Goal: Information Seeking & Learning: Learn about a topic

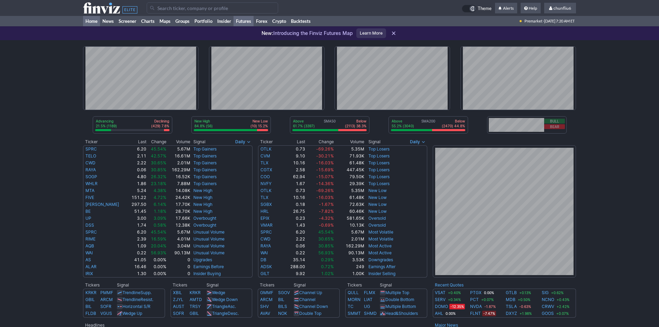
click at [242, 20] on link "Futures" at bounding box center [243, 21] width 20 height 10
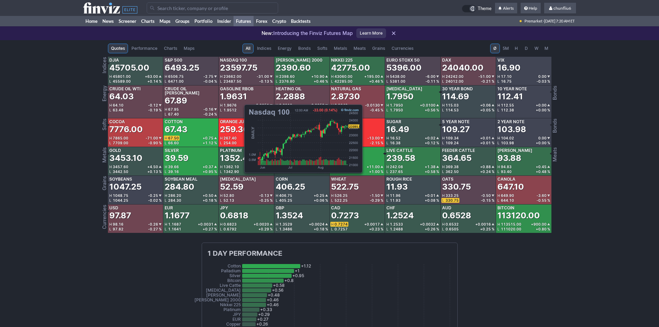
click at [241, 68] on div "23597.75" at bounding box center [238, 67] width 37 height 11
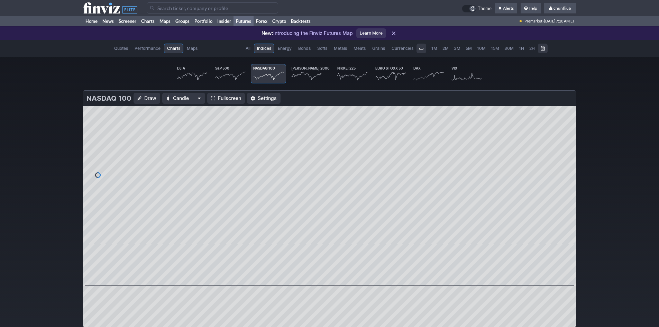
scroll to position [0, 43]
click at [224, 97] on span "Fullscreen" at bounding box center [229, 98] width 23 height 7
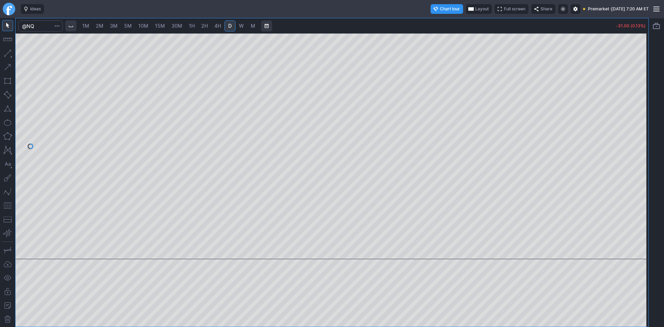
click at [147, 27] on span "10M" at bounding box center [143, 26] width 10 height 6
drag, startPoint x: 644, startPoint y: 130, endPoint x: 640, endPoint y: 173, distance: 43.1
click at [640, 173] on div at bounding box center [641, 144] width 15 height 208
drag, startPoint x: 638, startPoint y: 131, endPoint x: 637, endPoint y: 142, distance: 10.8
click at [637, 142] on div at bounding box center [641, 144] width 15 height 208
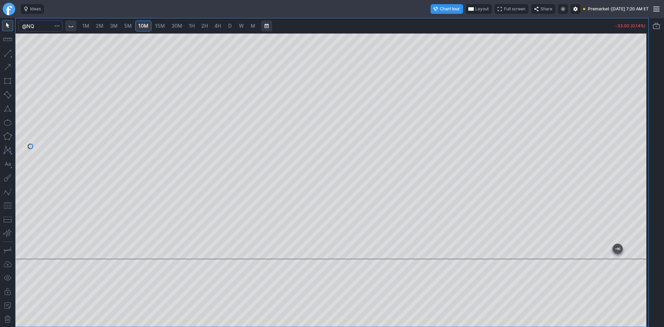
drag, startPoint x: 8, startPoint y: 203, endPoint x: 16, endPoint y: 197, distance: 10.9
click at [7, 203] on button "button" at bounding box center [7, 205] width 11 height 11
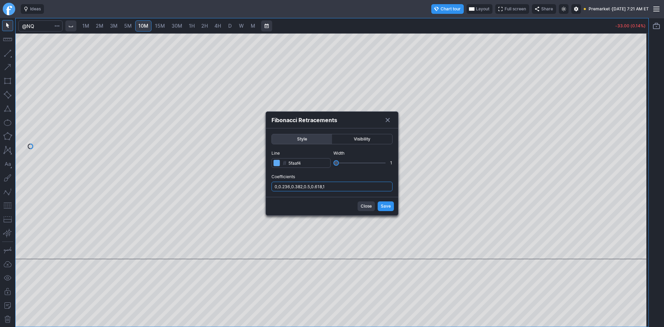
click at [353, 185] on input "0,0.236,0.382,0.5,0.618,1" at bounding box center [331, 187] width 121 height 10
type input "0,0.236,0.382,0.5,0.618,1,.786"
click at [383, 207] on span "Save" at bounding box center [386, 206] width 10 height 7
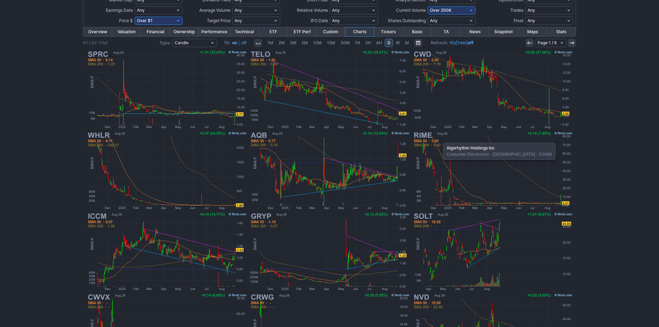
scroll to position [69, 0]
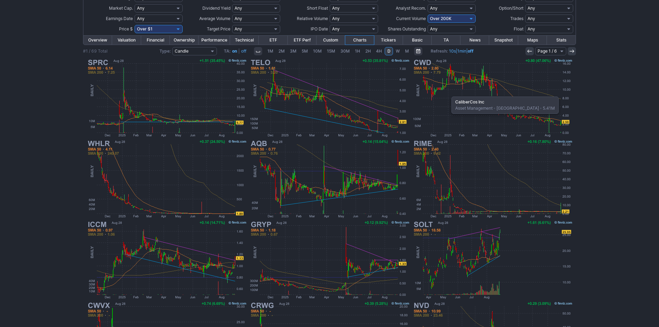
click at [448, 93] on img at bounding box center [492, 97] width 162 height 81
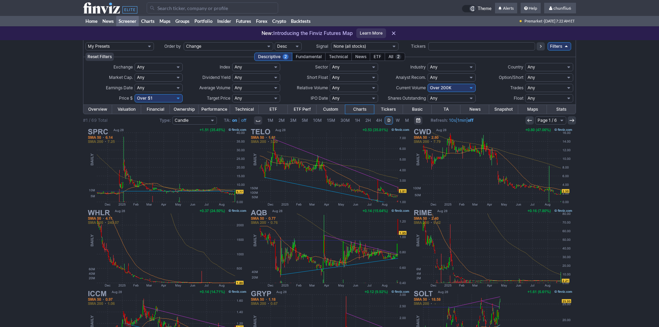
click at [205, 9] on input "Search" at bounding box center [212, 7] width 131 height 11
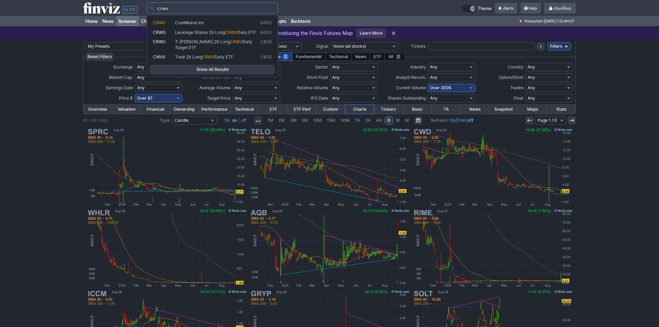
type input "crwv"
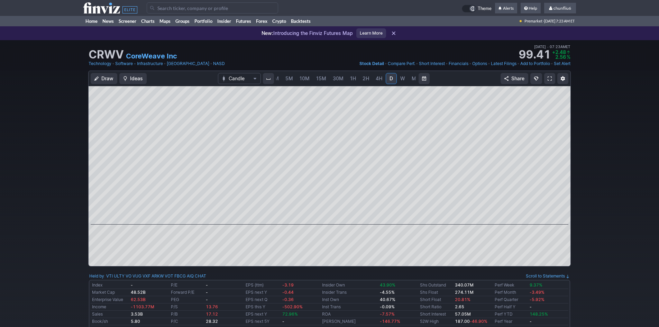
click at [548, 76] on span at bounding box center [549, 79] width 4 height 6
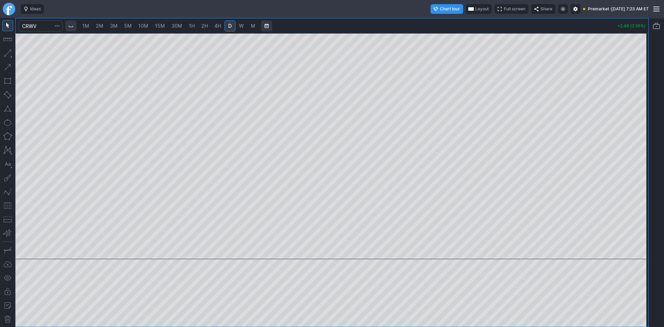
click at [475, 8] on span "Layout" at bounding box center [481, 9] width 13 height 7
click at [447, 22] on button "Layout" at bounding box center [447, 23] width 10 height 10
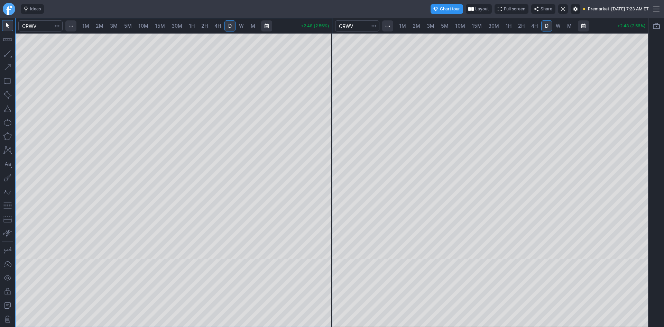
click at [460, 23] on span "10M" at bounding box center [460, 26] width 10 height 6
click at [630, 145] on div at bounding box center [490, 146] width 316 height 226
click at [475, 26] on span "15M" at bounding box center [477, 26] width 10 height 6
drag, startPoint x: 642, startPoint y: 110, endPoint x: 638, endPoint y: 131, distance: 21.4
click at [638, 131] on div at bounding box center [641, 144] width 15 height 208
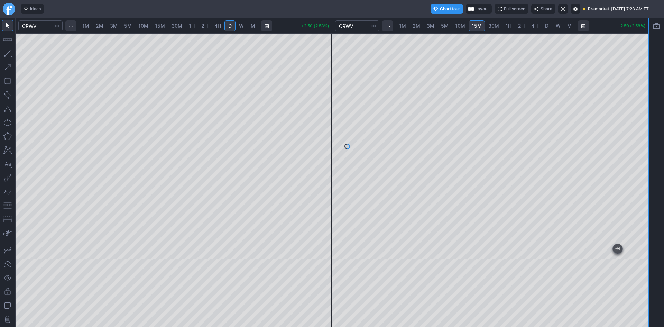
drag, startPoint x: 5, startPoint y: 205, endPoint x: 11, endPoint y: 202, distance: 6.3
click at [6, 204] on button "button" at bounding box center [7, 205] width 11 height 11
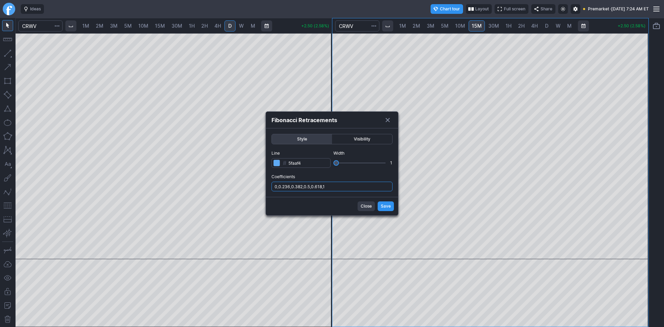
click at [340, 184] on input "0,0.236,0.382,0.5,0.618,1" at bounding box center [331, 187] width 121 height 10
type input "0,0.236,0.382,0.5,0.618,1,.786"
click at [381, 203] on span "Save" at bounding box center [386, 206] width 10 height 7
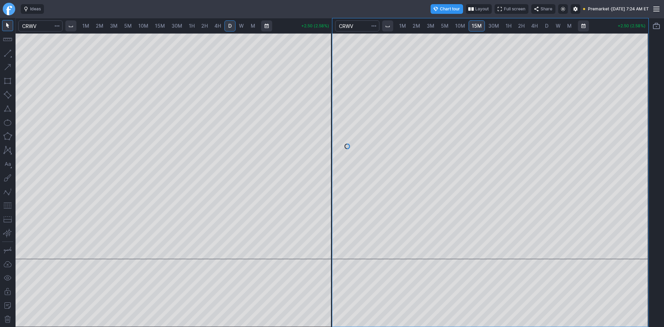
click at [100, 26] on span "2M" at bounding box center [100, 26] width 8 height 6
drag, startPoint x: 324, startPoint y: 83, endPoint x: 319, endPoint y: 100, distance: 17.1
click at [319, 100] on div at bounding box center [324, 144] width 15 height 208
click at [7, 207] on button "button" at bounding box center [7, 205] width 11 height 11
drag, startPoint x: 323, startPoint y: 163, endPoint x: 322, endPoint y: 187, distance: 24.6
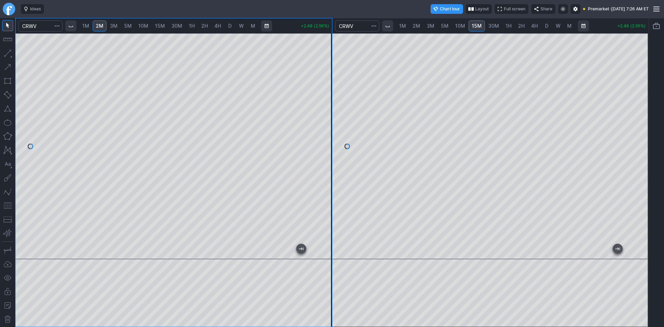
click at [322, 187] on div at bounding box center [324, 144] width 15 height 208
drag, startPoint x: 325, startPoint y: 170, endPoint x: 326, endPoint y: 156, distance: 14.6
click at [326, 156] on div at bounding box center [324, 144] width 15 height 208
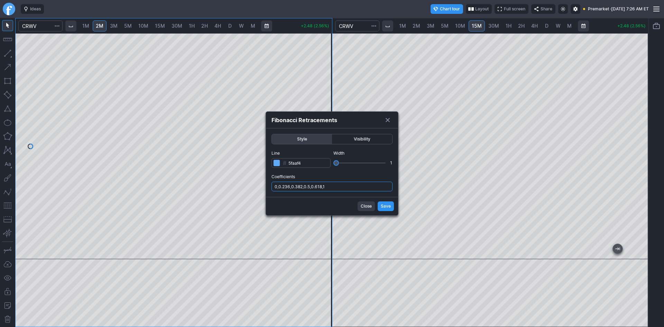
click at [344, 185] on input "0,0.236,0.382,0.5,0.618,1" at bounding box center [331, 187] width 121 height 10
type input "0,0.236,0.382,0.5,0.618,1,.786"
click at [385, 207] on span "Save" at bounding box center [386, 206] width 10 height 7
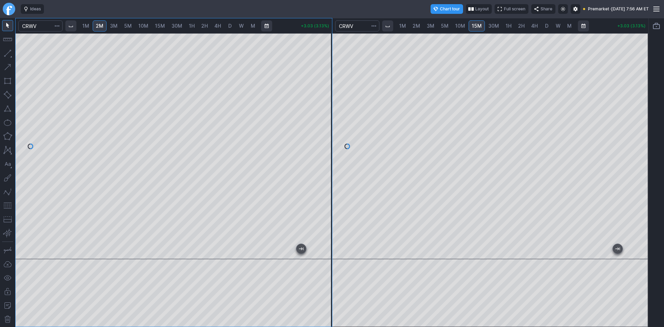
drag, startPoint x: 325, startPoint y: 139, endPoint x: 320, endPoint y: 104, distance: 35.3
click at [322, 102] on div at bounding box center [324, 144] width 15 height 208
drag, startPoint x: 325, startPoint y: 135, endPoint x: 325, endPoint y: 148, distance: 13.1
click at [325, 148] on div at bounding box center [324, 144] width 15 height 208
drag, startPoint x: 326, startPoint y: 140, endPoint x: 330, endPoint y: 169, distance: 29.2
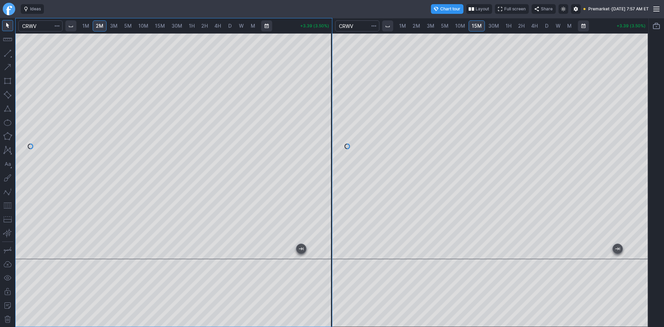
click at [330, 169] on div at bounding box center [324, 144] width 15 height 208
drag, startPoint x: 330, startPoint y: 135, endPoint x: 330, endPoint y: 129, distance: 5.9
click at [330, 129] on div at bounding box center [324, 144] width 15 height 208
drag, startPoint x: 327, startPoint y: 65, endPoint x: 320, endPoint y: 102, distance: 37.3
click at [320, 102] on div at bounding box center [324, 144] width 15 height 208
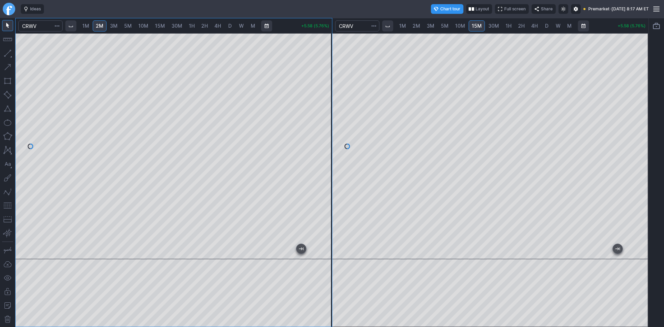
drag, startPoint x: 641, startPoint y: 106, endPoint x: 638, endPoint y: 139, distance: 33.8
click at [638, 139] on div at bounding box center [641, 144] width 15 height 208
click at [639, 71] on div at bounding box center [641, 144] width 15 height 208
drag, startPoint x: 642, startPoint y: 97, endPoint x: 645, endPoint y: 146, distance: 49.2
click at [645, 146] on div at bounding box center [641, 144] width 15 height 208
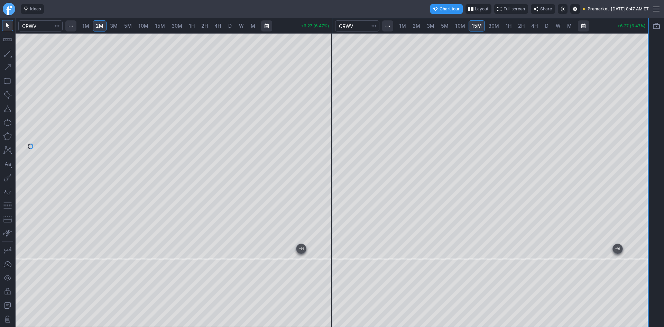
drag, startPoint x: 646, startPoint y: 98, endPoint x: 642, endPoint y: 67, distance: 31.3
click at [642, 67] on div at bounding box center [641, 144] width 15 height 208
click at [272, 248] on div at bounding box center [174, 146] width 316 height 226
drag, startPoint x: 325, startPoint y: 218, endPoint x: 329, endPoint y: 220, distance: 4.4
click at [329, 220] on div at bounding box center [324, 144] width 15 height 208
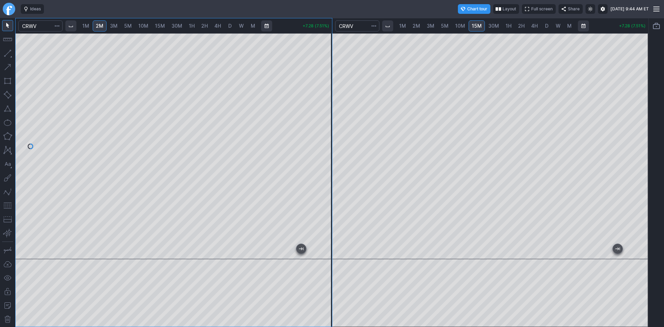
drag, startPoint x: 324, startPoint y: 96, endPoint x: 326, endPoint y: 115, distance: 19.2
click at [326, 115] on div at bounding box center [324, 144] width 15 height 208
click at [89, 25] on span "1M" at bounding box center [85, 26] width 7 height 6
drag, startPoint x: 327, startPoint y: 86, endPoint x: 320, endPoint y: 138, distance: 52.3
click at [324, 132] on div at bounding box center [324, 144] width 15 height 208
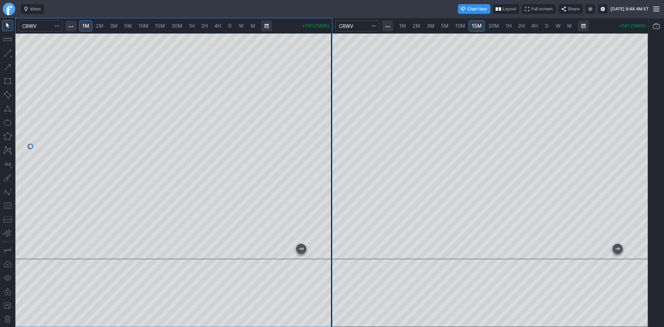
click at [7, 207] on button "button" at bounding box center [7, 205] width 11 height 11
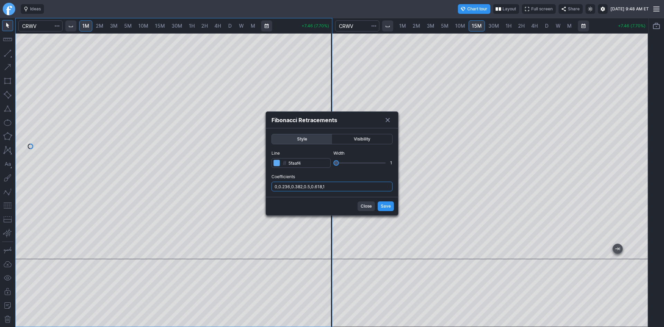
click at [360, 184] on input "0,0.236,0.382,0.5,0.618,1" at bounding box center [331, 187] width 121 height 10
type input "0,0.236,0.382,0.5,0.618,1,.786"
click at [387, 204] on span "Save" at bounding box center [386, 206] width 10 height 7
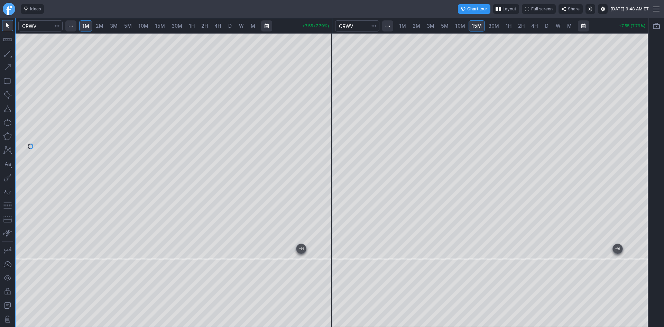
drag, startPoint x: 326, startPoint y: 169, endPoint x: 326, endPoint y: 149, distance: 20.1
click at [326, 149] on div at bounding box center [324, 144] width 15 height 208
click at [221, 259] on div at bounding box center [174, 259] width 316 height 1
click at [122, 237] on div at bounding box center [174, 145] width 316 height 224
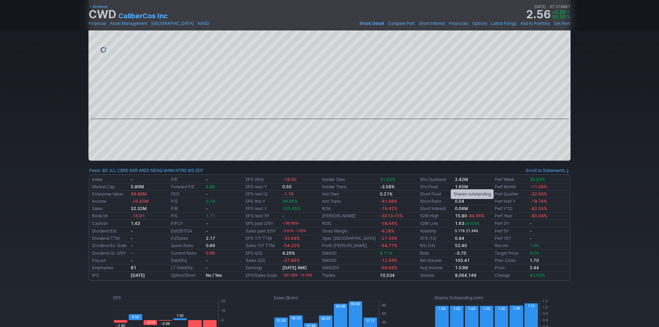
scroll to position [69, 0]
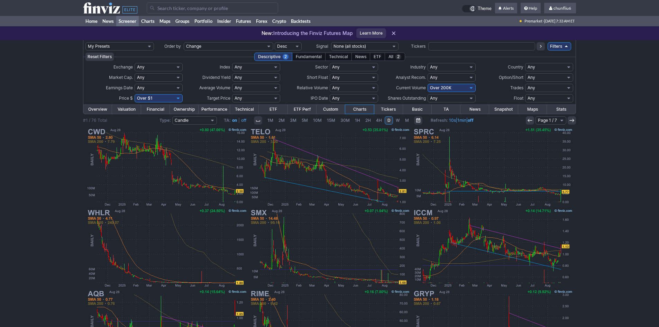
click at [153, 98] on select "Any Under $1 Under $2 Under $3 Under $4 Under $5 Under $7 Under $10 Under $15 U…" at bounding box center [158, 98] width 48 height 8
select select "o10"
click at [134, 94] on select "Any Under $1 Under $2 Under $3 Under $4 Under $5 Under $7 Under $10 Under $15 U…" at bounding box center [158, 98] width 48 height 8
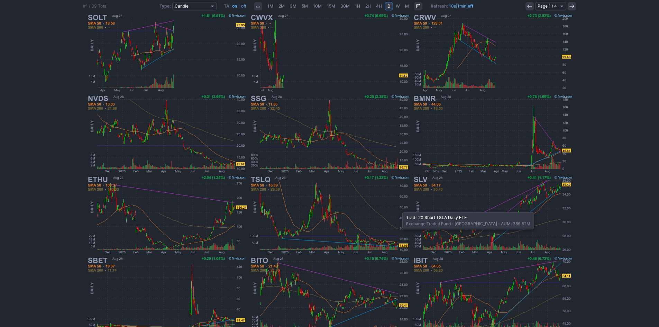
scroll to position [142, 0]
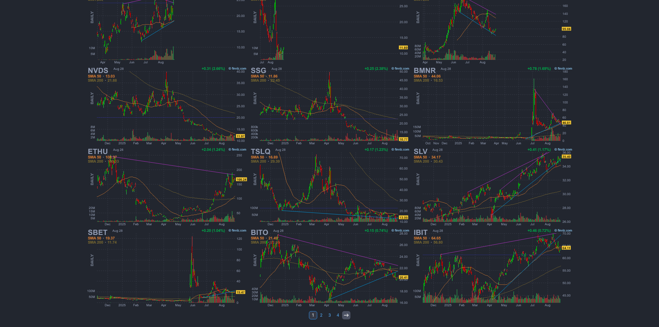
click at [345, 314] on icon at bounding box center [346, 315] width 6 height 6
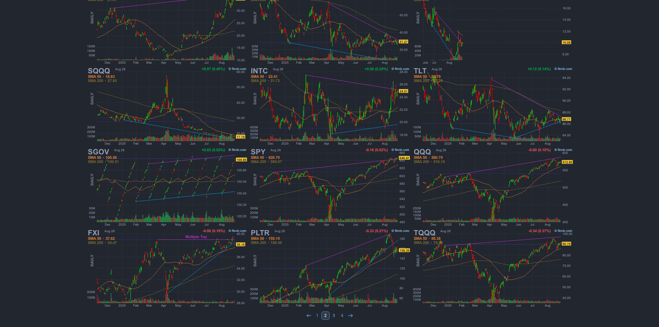
scroll to position [142, 0]
click at [317, 312] on link "1" at bounding box center [317, 315] width 8 height 8
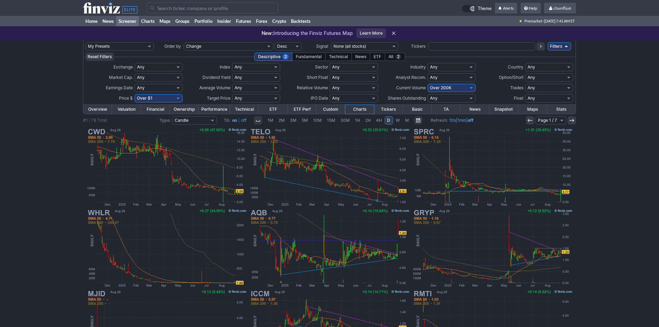
click at [177, 8] on input "Search" at bounding box center [212, 7] width 131 height 11
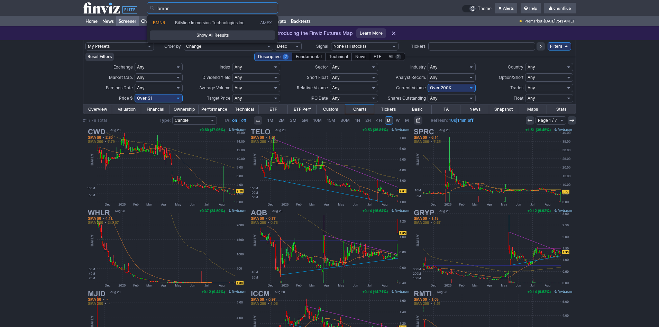
type input "bmnr"
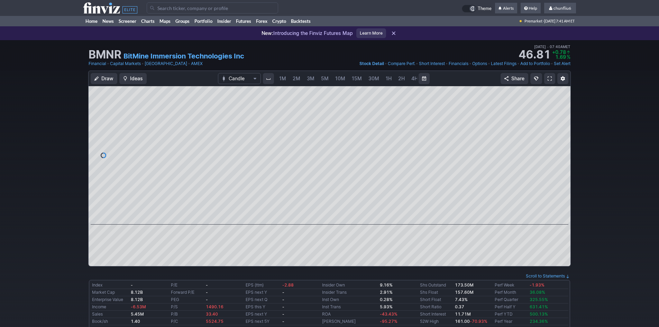
scroll to position [0, 37]
click at [549, 78] on span at bounding box center [549, 79] width 4 height 6
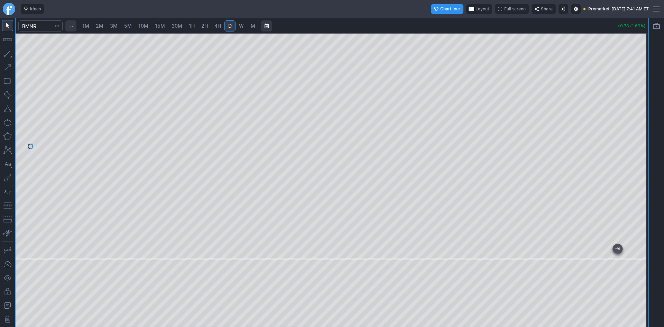
click at [99, 25] on span "2M" at bounding box center [100, 26] width 8 height 6
click at [89, 25] on span "1M" at bounding box center [85, 26] width 7 height 6
click at [99, 25] on span "2M" at bounding box center [100, 26] width 8 height 6
click at [466, 7] on button "Layout" at bounding box center [479, 9] width 26 height 10
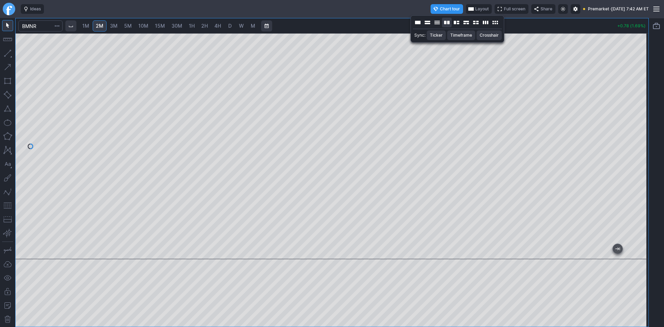
click at [445, 22] on button "Layout" at bounding box center [447, 23] width 10 height 10
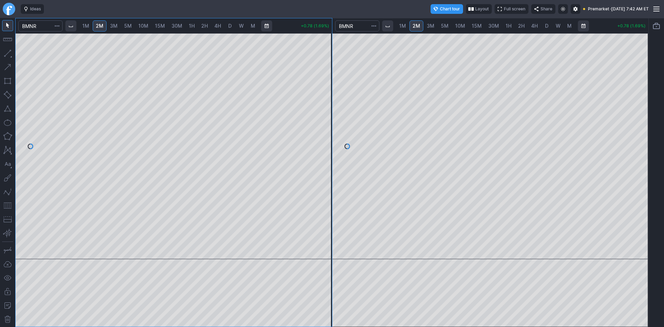
click at [444, 24] on span "5M" at bounding box center [445, 26] width 8 height 6
click at [458, 25] on span "10M" at bounding box center [460, 26] width 10 height 6
drag, startPoint x: 643, startPoint y: 151, endPoint x: 643, endPoint y: 164, distance: 13.5
click at [643, 164] on div at bounding box center [641, 144] width 15 height 208
drag, startPoint x: 640, startPoint y: 187, endPoint x: 644, endPoint y: 168, distance: 19.7
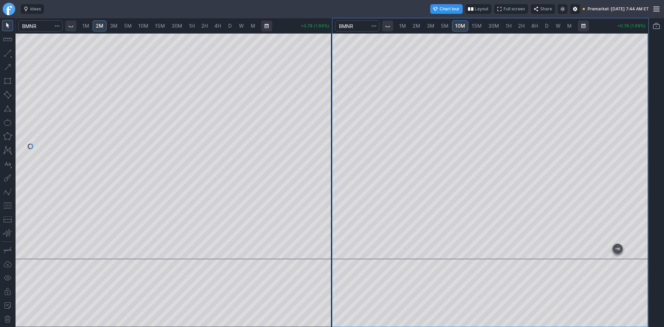
click at [644, 168] on div at bounding box center [641, 144] width 15 height 208
drag, startPoint x: 323, startPoint y: 96, endPoint x: 322, endPoint y: 130, distance: 33.9
click at [322, 130] on div at bounding box center [324, 144] width 15 height 208
click at [10, 206] on button "button" at bounding box center [7, 205] width 11 height 11
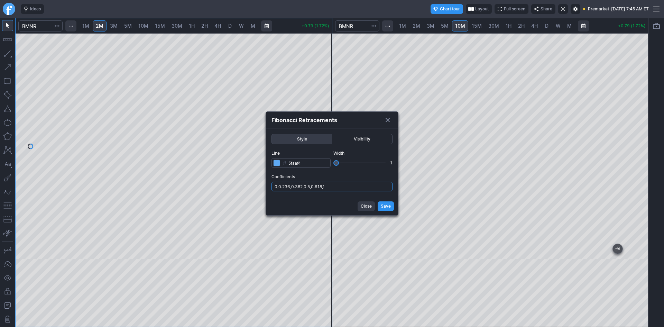
drag, startPoint x: 339, startPoint y: 184, endPoint x: 340, endPoint y: 187, distance: 3.6
click at [340, 185] on input "0,0.236,0.382,0.5,0.618,1" at bounding box center [331, 187] width 121 height 10
type input "0,0.236,0.382,0.5,0.618,1,.786"
click at [384, 207] on span "Save" at bounding box center [386, 206] width 10 height 7
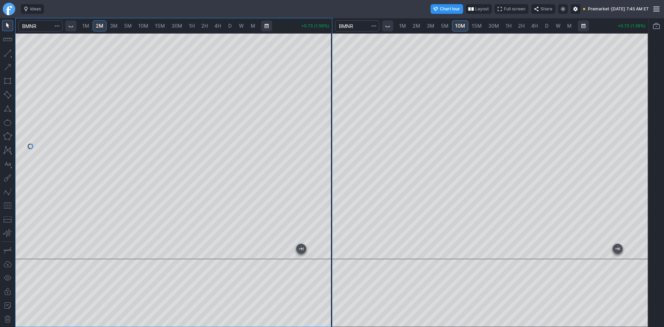
drag, startPoint x: 325, startPoint y: 96, endPoint x: 326, endPoint y: 128, distance: 31.8
click at [326, 128] on div at bounding box center [324, 144] width 15 height 208
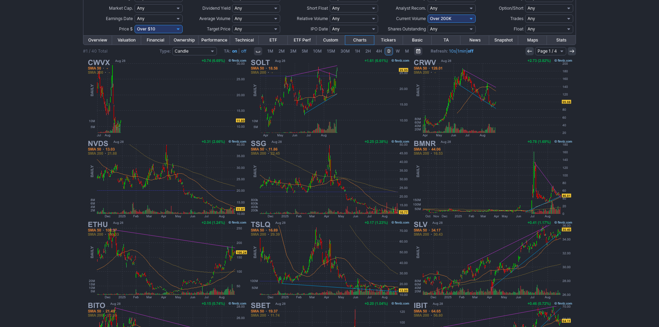
scroll to position [35, 0]
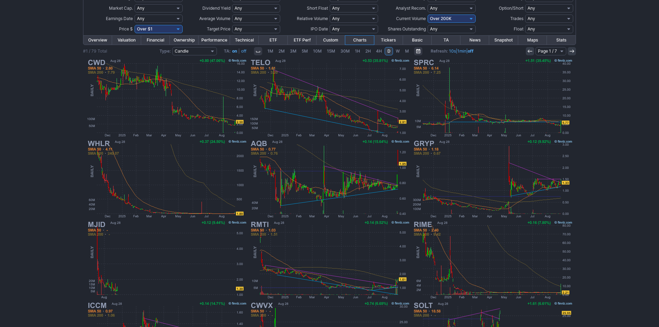
scroll to position [69, 0]
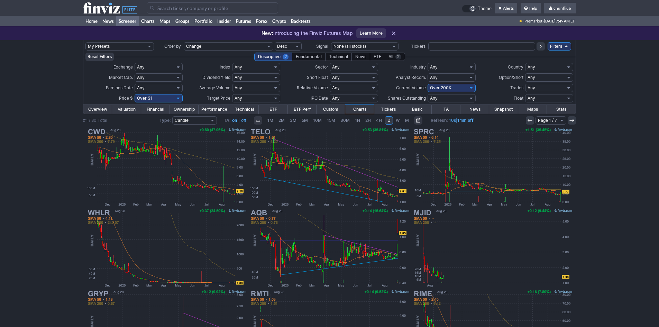
click at [166, 6] on input "Search" at bounding box center [212, 7] width 131 height 11
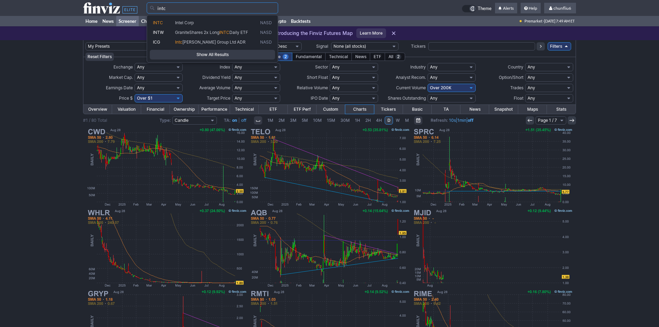
type input "intc"
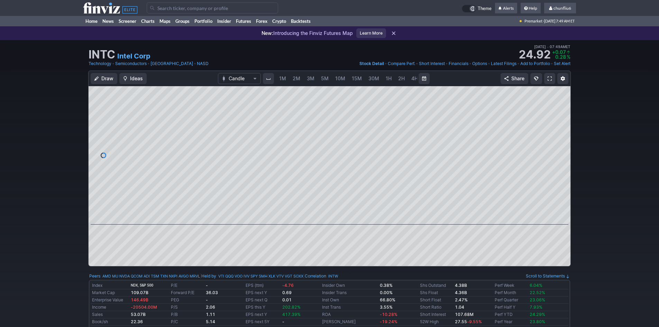
scroll to position [0, 37]
click at [548, 78] on span at bounding box center [549, 79] width 4 height 6
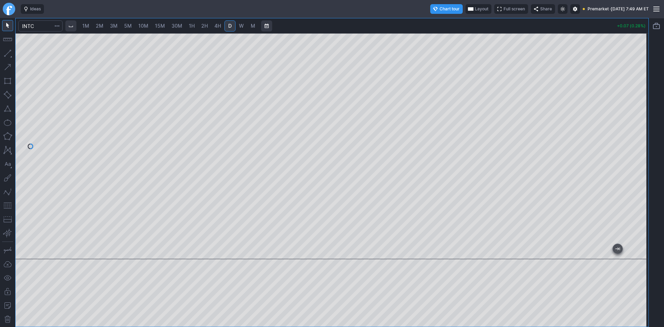
click at [475, 7] on span "Layout" at bounding box center [481, 9] width 13 height 7
click at [447, 22] on button "Layout" at bounding box center [447, 23] width 10 height 10
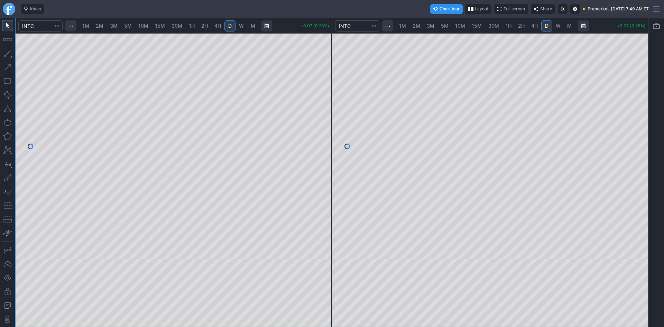
click at [101, 25] on span "2M" at bounding box center [100, 26] width 8 height 6
drag, startPoint x: 323, startPoint y: 58, endPoint x: 326, endPoint y: 112, distance: 54.0
click at [326, 112] on div at bounding box center [324, 144] width 15 height 208
click at [460, 27] on span "10M" at bounding box center [460, 26] width 10 height 6
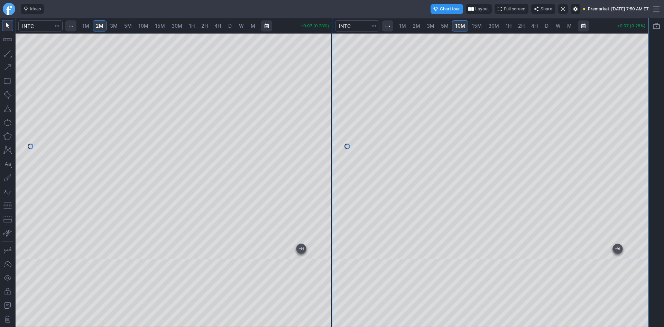
drag, startPoint x: 641, startPoint y: 85, endPoint x: 638, endPoint y: 93, distance: 8.2
click at [638, 93] on div at bounding box center [641, 144] width 15 height 208
drag, startPoint x: 642, startPoint y: 99, endPoint x: 638, endPoint y: 126, distance: 26.7
click at [638, 126] on div at bounding box center [641, 144] width 15 height 208
drag, startPoint x: 9, startPoint y: 203, endPoint x: 17, endPoint y: 202, distance: 7.4
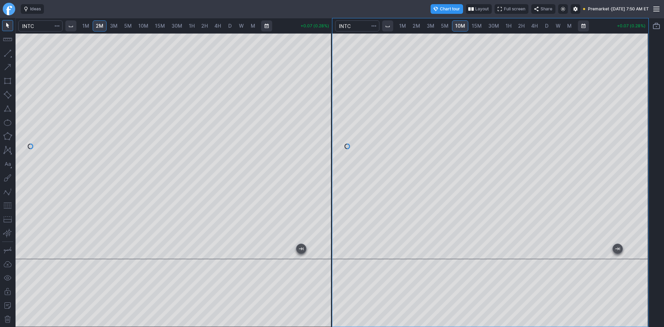
click at [9, 203] on button "button" at bounding box center [7, 205] width 11 height 11
drag, startPoint x: 642, startPoint y: 92, endPoint x: 649, endPoint y: 86, distance: 8.9
click at [649, 86] on div "1M 2M 3M 5M 10M 15M 30M 1H 2H 4H D W M +0.08 (0.32%) 1M 2M 3M 5M 10M 15M 30M 1H…" at bounding box center [332, 172] width 664 height 309
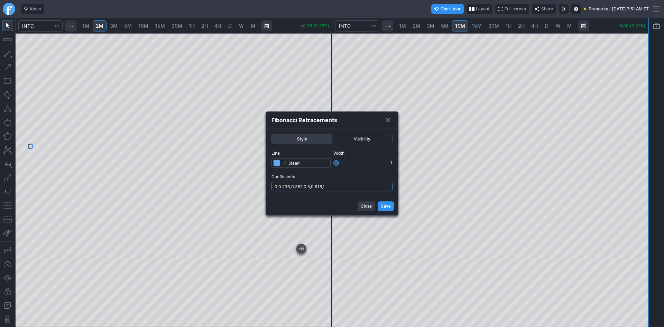
click at [346, 187] on input "0,0.236,0.382,0.5,0.618,1" at bounding box center [331, 187] width 121 height 10
type input "0,0.236,0.382,0.5,0.618,1,.786"
click at [385, 206] on span "Save" at bounding box center [386, 206] width 10 height 7
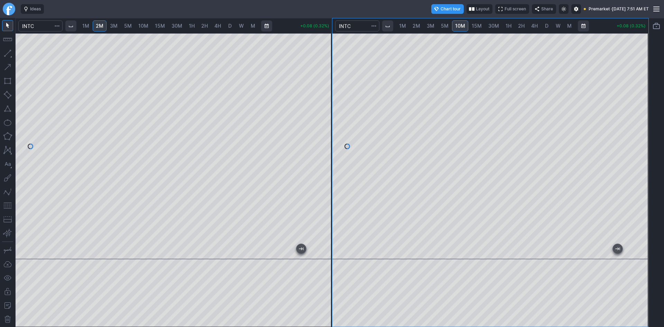
click at [312, 174] on div at bounding box center [174, 146] width 316 height 226
click at [8, 204] on button "button" at bounding box center [7, 205] width 11 height 11
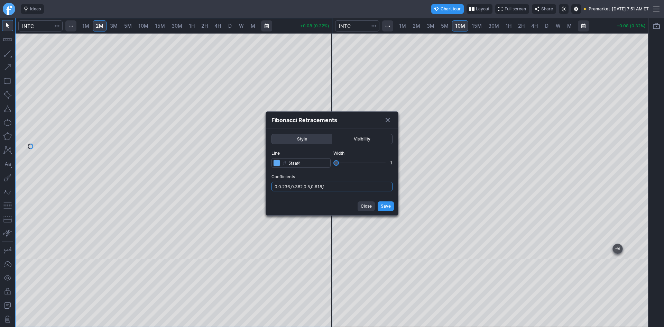
click at [349, 187] on input "0,0.236,0.382,0.5,0.618,1" at bounding box center [331, 187] width 121 height 10
type input "0,0.236,0.382,0.5,0.618,1,.786"
click at [388, 206] on span "Save" at bounding box center [386, 206] width 10 height 7
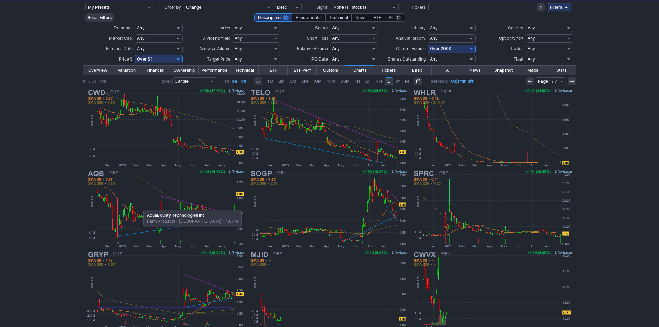
scroll to position [38, 0]
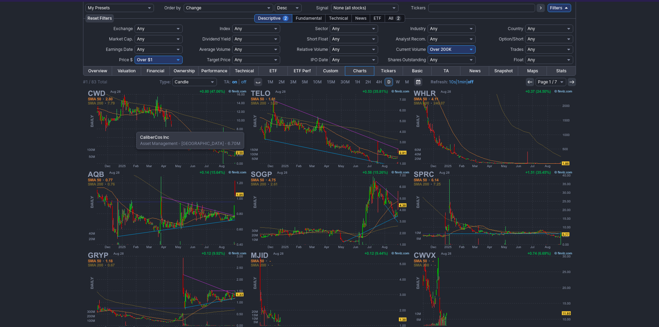
click at [133, 128] on img at bounding box center [167, 128] width 162 height 81
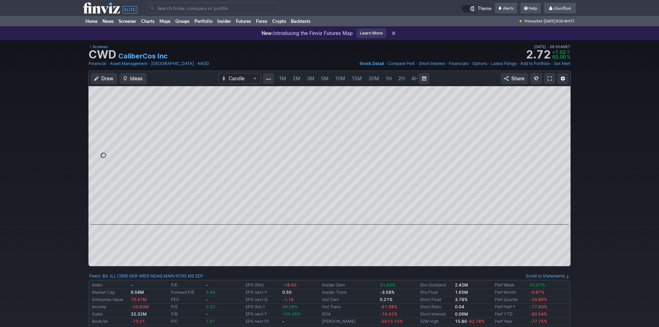
scroll to position [0, 37]
drag, startPoint x: 561, startPoint y: 160, endPoint x: 560, endPoint y: 136, distance: 24.2
click at [560, 136] on div at bounding box center [563, 153] width 15 height 121
drag, startPoint x: 560, startPoint y: 155, endPoint x: 559, endPoint y: 149, distance: 6.3
click at [559, 149] on div at bounding box center [563, 153] width 15 height 121
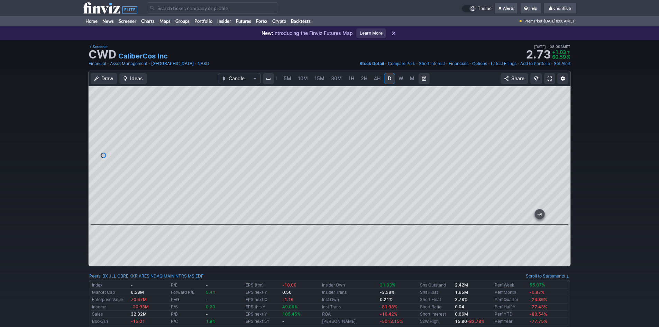
click at [547, 77] on link at bounding box center [549, 78] width 11 height 11
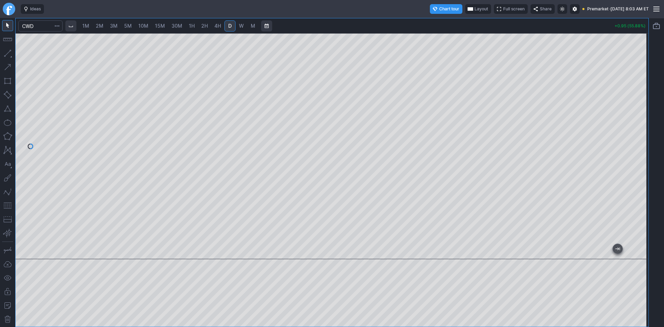
click at [621, 109] on div at bounding box center [332, 146] width 633 height 226
click at [99, 27] on span "2M" at bounding box center [100, 26] width 8 height 6
click at [474, 7] on span "Layout" at bounding box center [480, 9] width 13 height 7
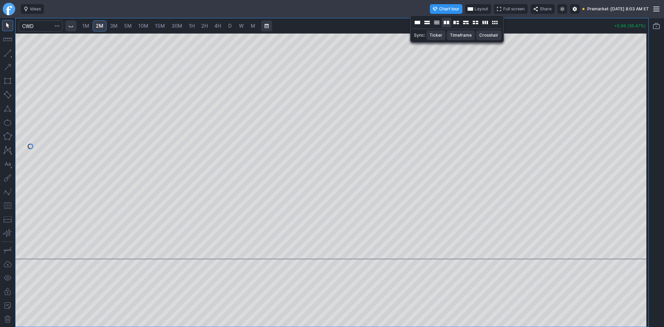
click at [448, 21] on button "Layout" at bounding box center [447, 23] width 10 height 10
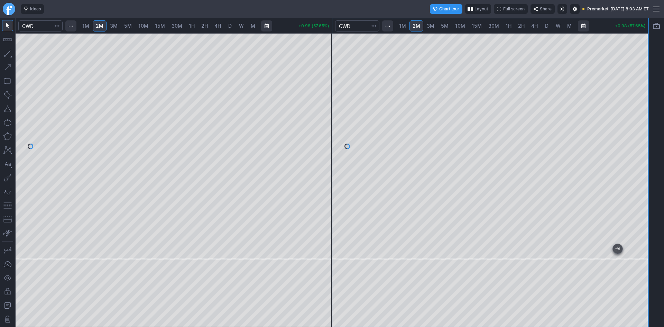
click at [460, 27] on span "10M" at bounding box center [460, 26] width 10 height 6
drag, startPoint x: 641, startPoint y: 87, endPoint x: 641, endPoint y: 143, distance: 56.0
click at [641, 143] on div at bounding box center [641, 144] width 15 height 208
click at [473, 24] on span "15M" at bounding box center [477, 26] width 10 height 6
click at [493, 26] on span "30M" at bounding box center [493, 26] width 11 height 6
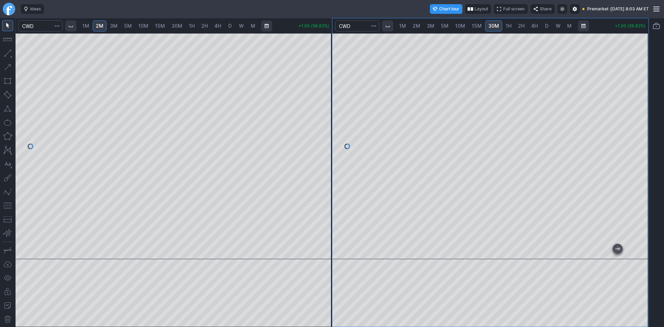
click at [621, 74] on div at bounding box center [490, 146] width 316 height 226
drag, startPoint x: 640, startPoint y: 179, endPoint x: 634, endPoint y: 116, distance: 63.5
click at [635, 114] on div at bounding box center [641, 144] width 15 height 208
click at [6, 207] on button "button" at bounding box center [7, 205] width 11 height 11
click at [633, 161] on div at bounding box center [490, 146] width 316 height 226
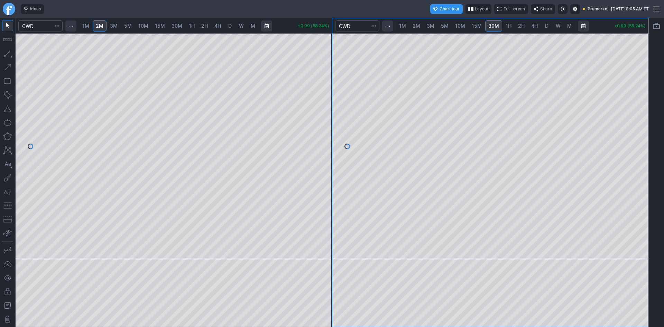
drag, startPoint x: 636, startPoint y: 94, endPoint x: 446, endPoint y: 29, distance: 200.1
click at [446, 29] on div "1M 2M 3M 5M 10M 15M 30M 1H 2H 4H D W M +0.99 (58.24%)" at bounding box center [490, 172] width 316 height 308
drag, startPoint x: 642, startPoint y: 91, endPoint x: 643, endPoint y: 111, distance: 20.1
click at [643, 111] on div at bounding box center [641, 144] width 15 height 208
click at [632, 129] on div at bounding box center [490, 146] width 316 height 226
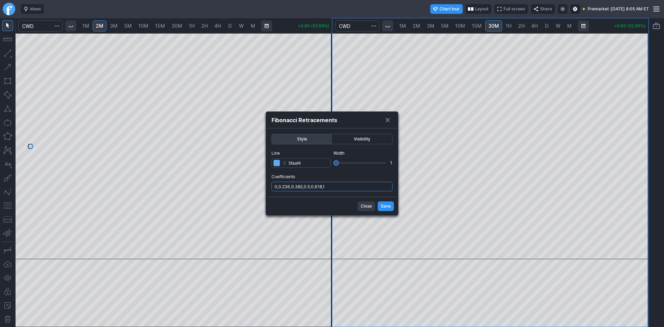
click at [337, 186] on input "0,0.236,0.382,0.5,0.618,1" at bounding box center [331, 187] width 121 height 10
type input "0,0.236,0.382,0.5,0.618,1,.786"
click at [384, 205] on span "Save" at bounding box center [386, 206] width 10 height 7
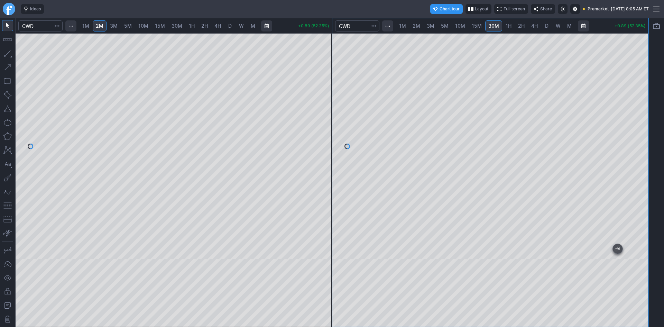
drag, startPoint x: 643, startPoint y: 136, endPoint x: 642, endPoint y: 98, distance: 38.0
click at [642, 98] on div at bounding box center [641, 144] width 15 height 208
drag, startPoint x: 322, startPoint y: 117, endPoint x: 319, endPoint y: 156, distance: 38.9
click at [319, 156] on div at bounding box center [324, 144] width 15 height 208
drag, startPoint x: 320, startPoint y: 131, endPoint x: 320, endPoint y: 160, distance: 29.4
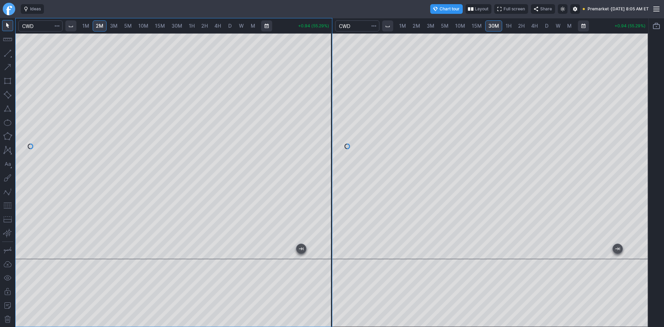
click at [320, 160] on div at bounding box center [324, 144] width 15 height 208
drag, startPoint x: 7, startPoint y: 207, endPoint x: 15, endPoint y: 200, distance: 10.5
click at [7, 206] on button "button" at bounding box center [7, 205] width 11 height 11
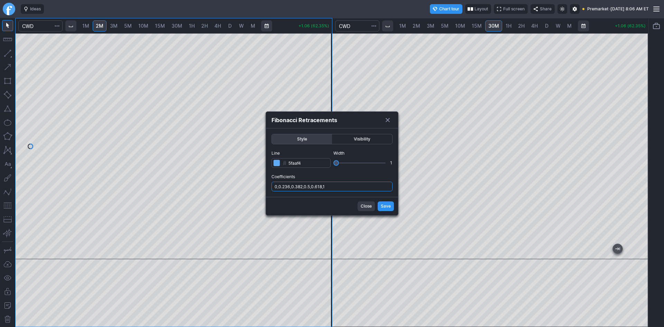
click at [340, 185] on input "0,0.236,0.382,0.5,0.618,1" at bounding box center [331, 187] width 121 height 10
type input "0,0.236,0.382,0.5,0.618,1,.786"
click at [381, 206] on span "Save" at bounding box center [386, 206] width 10 height 7
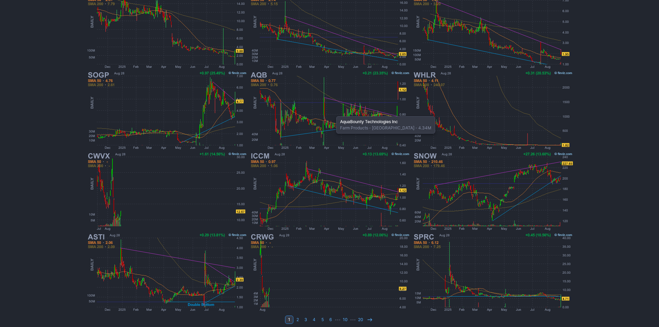
scroll to position [138, 0]
click at [369, 320] on icon at bounding box center [370, 319] width 6 height 6
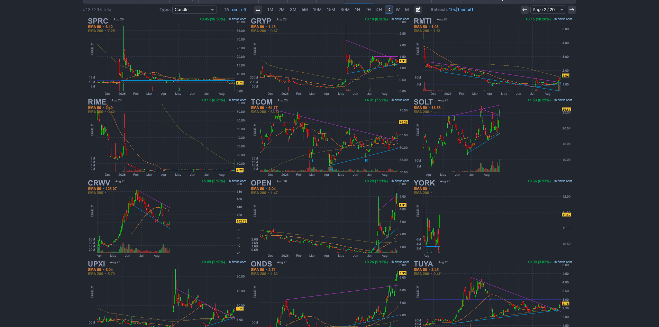
scroll to position [142, 0]
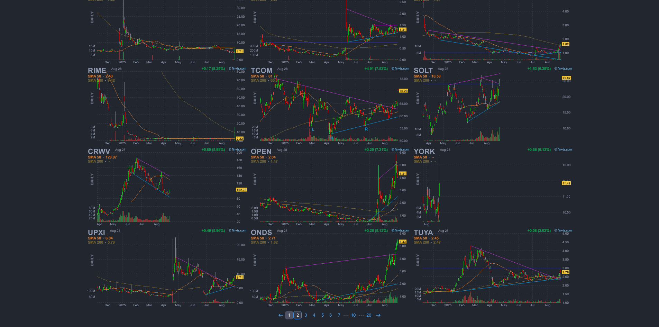
click at [290, 314] on link "1" at bounding box center [289, 315] width 8 height 8
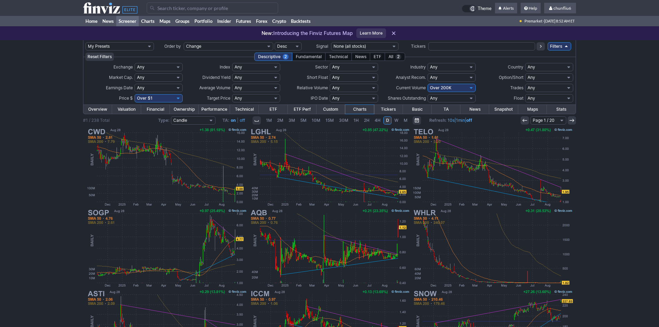
click at [192, 10] on input "Search" at bounding box center [212, 7] width 131 height 11
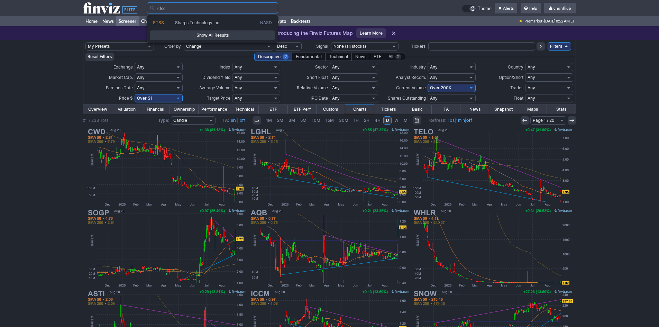
type input "stss"
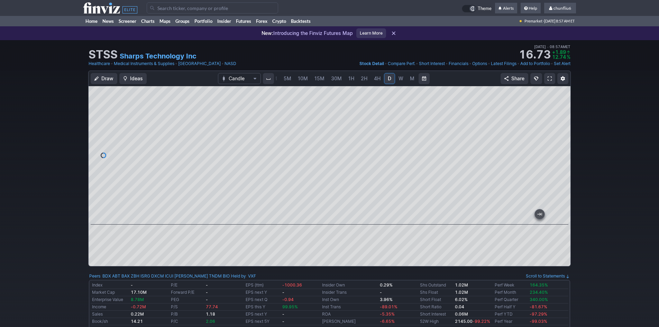
click at [550, 78] on span at bounding box center [549, 79] width 4 height 6
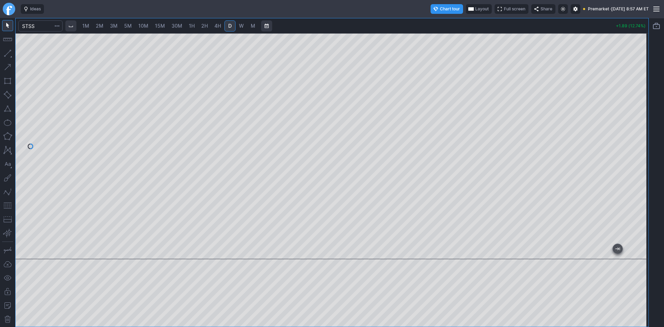
click at [623, 112] on div at bounding box center [332, 146] width 633 height 226
drag, startPoint x: 640, startPoint y: 161, endPoint x: 637, endPoint y: 102, distance: 59.2
click at [637, 102] on div at bounding box center [641, 144] width 15 height 208
click at [628, 101] on div at bounding box center [332, 146] width 633 height 226
click at [638, 212] on div at bounding box center [641, 144] width 15 height 208
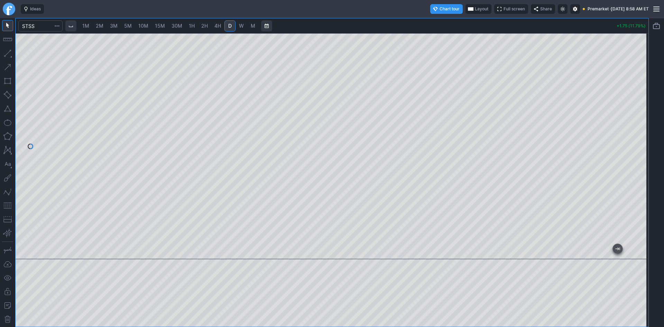
drag, startPoint x: 637, startPoint y: 203, endPoint x: 635, endPoint y: 31, distance: 171.8
click at [635, 31] on div "1M 2M 3M 5M 10M 15M 30M 1H 2H 4H D W M +1.75 (11.79%)" at bounding box center [332, 172] width 633 height 308
drag, startPoint x: 637, startPoint y: 130, endPoint x: 638, endPoint y: 139, distance: 8.7
click at [638, 139] on div at bounding box center [641, 144] width 15 height 208
click at [475, 8] on span "Layout" at bounding box center [481, 9] width 13 height 7
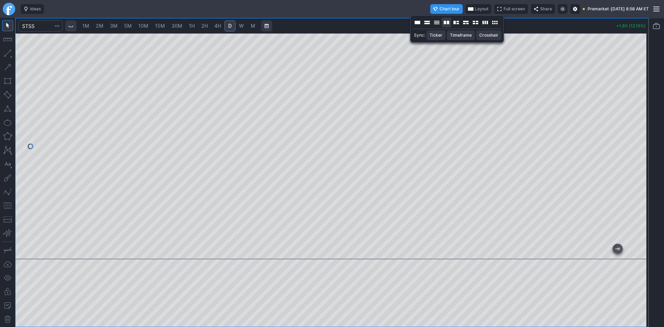
click at [446, 23] on button "Layout" at bounding box center [447, 23] width 10 height 10
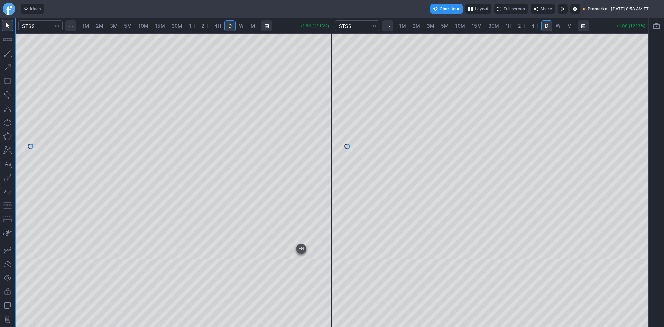
click at [101, 28] on span "2M" at bounding box center [100, 26] width 8 height 6
click at [86, 27] on span "1M" at bounding box center [85, 26] width 7 height 6
drag, startPoint x: 328, startPoint y: 91, endPoint x: 324, endPoint y: 142, distance: 51.0
click at [324, 142] on div at bounding box center [324, 144] width 15 height 208
click at [6, 203] on button "button" at bounding box center [7, 205] width 11 height 11
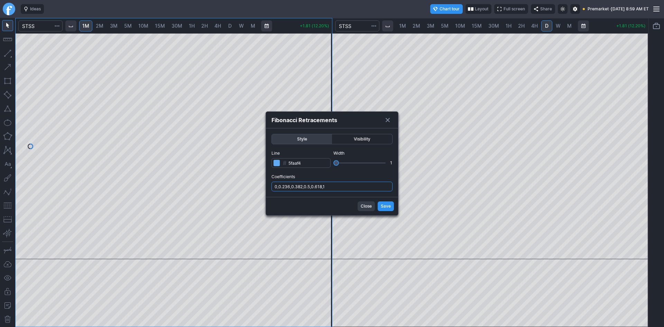
click at [332, 186] on input "0,0.236,0.382,0.5,0.618,1" at bounding box center [331, 187] width 121 height 10
type input "0,0.236,0.382,0.5,0.618,1,.786"
click at [388, 208] on span "Save" at bounding box center [386, 206] width 10 height 7
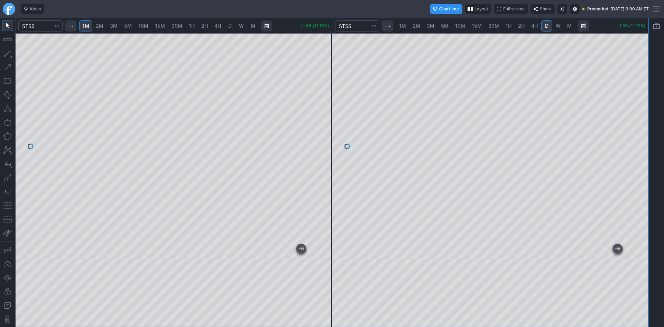
drag, startPoint x: 637, startPoint y: 67, endPoint x: 639, endPoint y: 124, distance: 57.1
click at [639, 124] on div at bounding box center [641, 144] width 15 height 208
click at [508, 27] on span "1H" at bounding box center [508, 26] width 6 height 6
click at [490, 27] on span "30M" at bounding box center [493, 26] width 11 height 6
drag, startPoint x: 640, startPoint y: 72, endPoint x: 642, endPoint y: 117, distance: 45.0
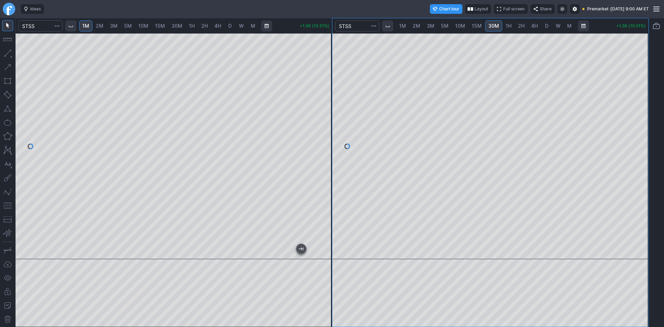
click at [642, 117] on div at bounding box center [641, 144] width 15 height 208
drag, startPoint x: 637, startPoint y: 128, endPoint x: 641, endPoint y: 162, distance: 34.1
click at [641, 162] on div at bounding box center [641, 144] width 15 height 208
click at [8, 208] on button "button" at bounding box center [7, 205] width 11 height 11
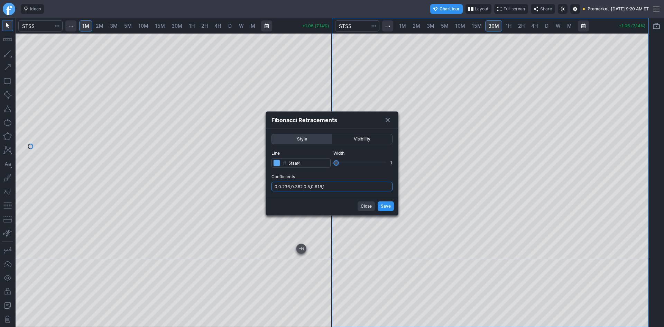
click at [345, 187] on input "0,0.236,0.382,0.5,0.618,1" at bounding box center [331, 187] width 121 height 10
type input "0,0.236,0.382,0.5,0.618,1,.786"
click at [382, 206] on span "Save" at bounding box center [386, 206] width 10 height 7
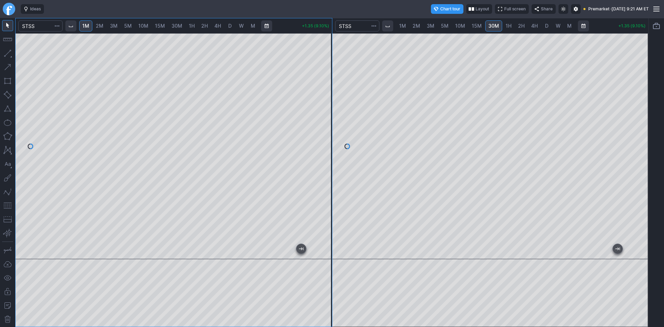
drag, startPoint x: 326, startPoint y: 105, endPoint x: 327, endPoint y: 122, distance: 16.6
click at [327, 122] on div at bounding box center [324, 144] width 15 height 208
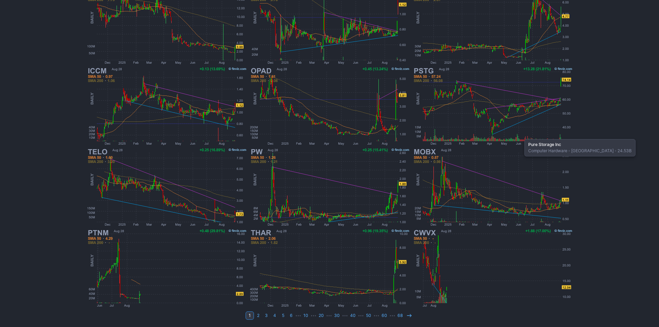
scroll to position [142, 0]
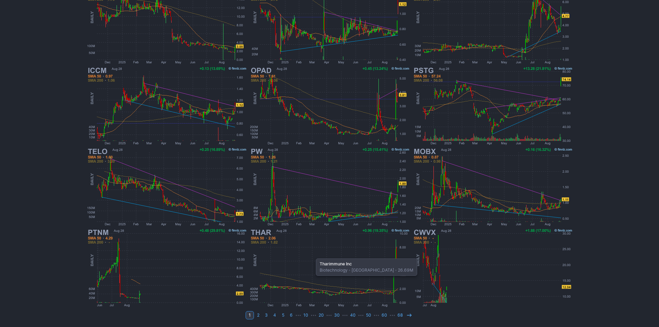
click at [312, 255] on img at bounding box center [330, 267] width 162 height 81
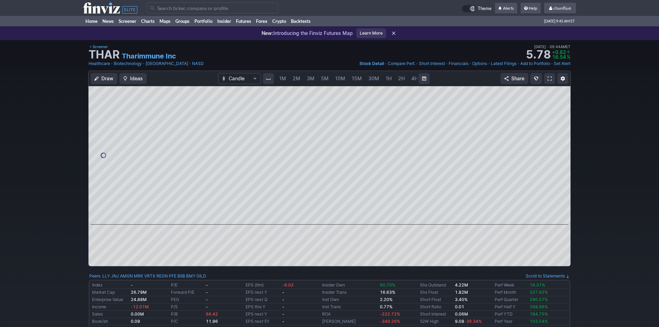
scroll to position [0, 37]
click at [549, 77] on span at bounding box center [549, 79] width 4 height 6
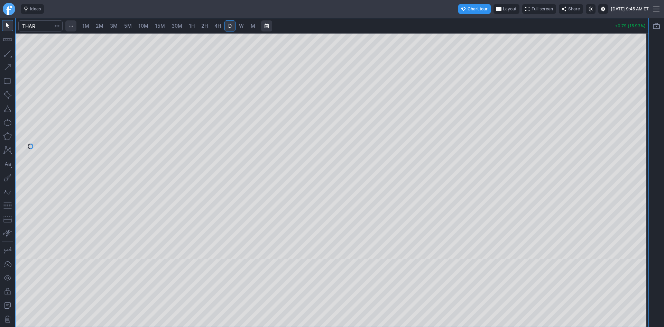
click at [503, 9] on span "Layout" at bounding box center [509, 9] width 13 height 7
click at [475, 24] on button "Layout" at bounding box center [475, 23] width 10 height 10
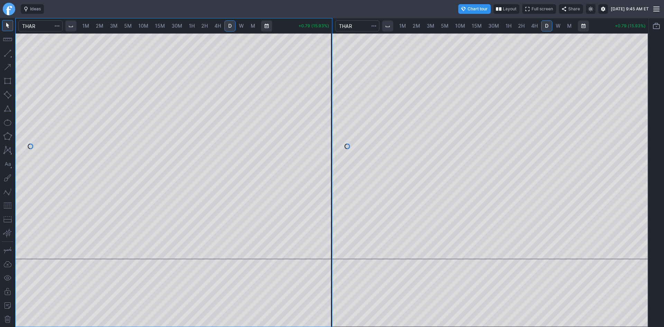
click at [458, 26] on span "10M" at bounding box center [460, 26] width 10 height 6
drag, startPoint x: 640, startPoint y: 86, endPoint x: 640, endPoint y: 99, distance: 13.5
click at [640, 99] on div at bounding box center [641, 144] width 15 height 208
click at [99, 27] on span "2M" at bounding box center [100, 26] width 8 height 6
click at [87, 27] on span "1M" at bounding box center [85, 26] width 7 height 6
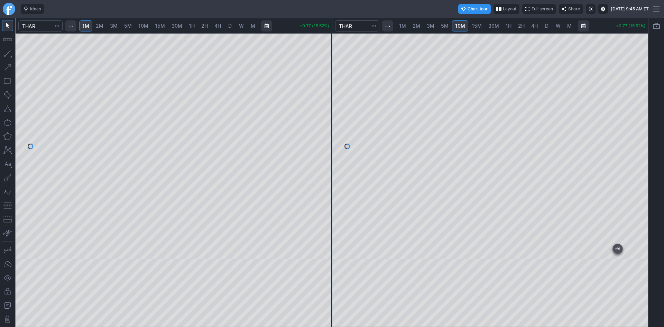
drag, startPoint x: 326, startPoint y: 66, endPoint x: 325, endPoint y: 145, distance: 78.8
click at [325, 145] on div at bounding box center [324, 144] width 15 height 208
drag, startPoint x: 324, startPoint y: 112, endPoint x: 323, endPoint y: 154, distance: 41.5
click at [323, 154] on div at bounding box center [324, 144] width 15 height 208
drag, startPoint x: 9, startPoint y: 206, endPoint x: 15, endPoint y: 203, distance: 5.9
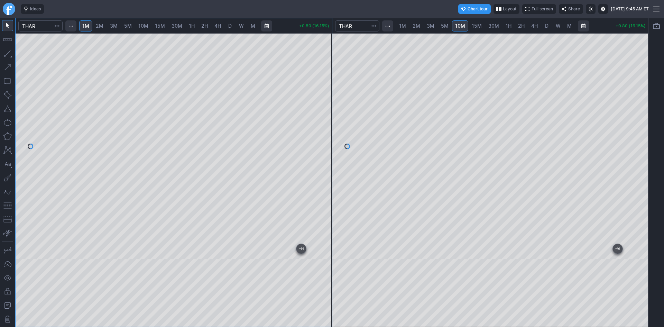
click at [9, 205] on button "button" at bounding box center [7, 205] width 11 height 11
click at [321, 101] on div at bounding box center [324, 144] width 15 height 208
click at [327, 111] on div at bounding box center [324, 144] width 15 height 208
click at [324, 111] on div at bounding box center [324, 144] width 15 height 208
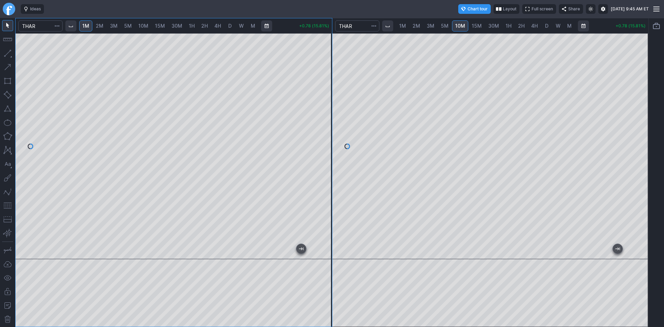
click at [315, 177] on div at bounding box center [174, 146] width 316 height 226
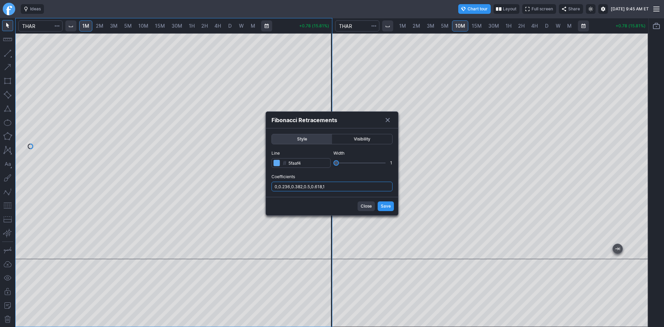
drag, startPoint x: 351, startPoint y: 182, endPoint x: 356, endPoint y: 186, distance: 6.4
click at [352, 183] on input "0,0.236,0.382,0.5,0.618,1" at bounding box center [331, 187] width 121 height 10
type input "0,0.236,0.382,0.5,0.618,1,.786"
click at [380, 204] on button "Save" at bounding box center [386, 206] width 16 height 10
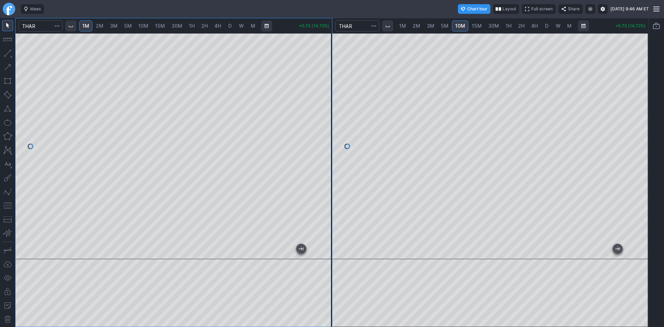
click at [477, 24] on span "15M" at bounding box center [477, 26] width 10 height 6
click at [461, 25] on span "10M" at bounding box center [460, 26] width 10 height 6
drag, startPoint x: 640, startPoint y: 74, endPoint x: 636, endPoint y: 111, distance: 37.6
click at [638, 111] on div at bounding box center [641, 144] width 15 height 208
click at [7, 204] on button "button" at bounding box center [7, 205] width 11 height 11
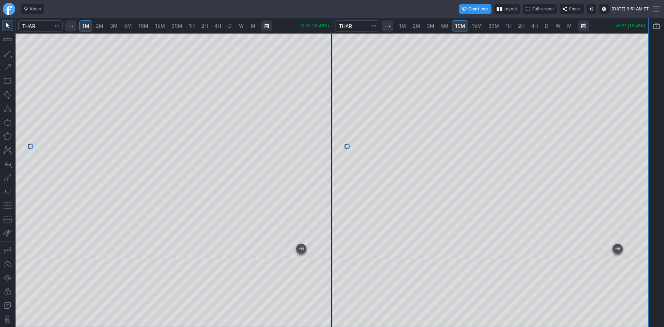
drag, startPoint x: 641, startPoint y: 132, endPoint x: 643, endPoint y: 90, distance: 42.6
click at [643, 90] on div at bounding box center [641, 144] width 15 height 208
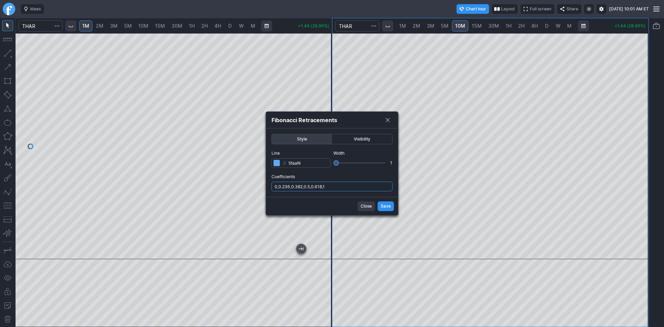
click at [370, 189] on input "0,0.236,0.382,0.5,0.618,1" at bounding box center [331, 187] width 121 height 10
type input "0,0.236,0.382,0.5,0.618,1,.786"
click at [386, 202] on button "Save" at bounding box center [386, 206] width 16 height 10
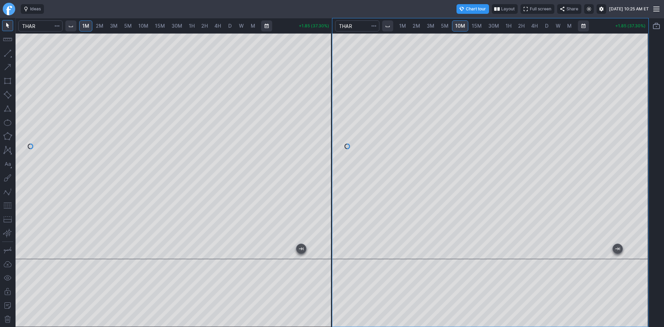
click at [319, 139] on div at bounding box center [174, 146] width 316 height 226
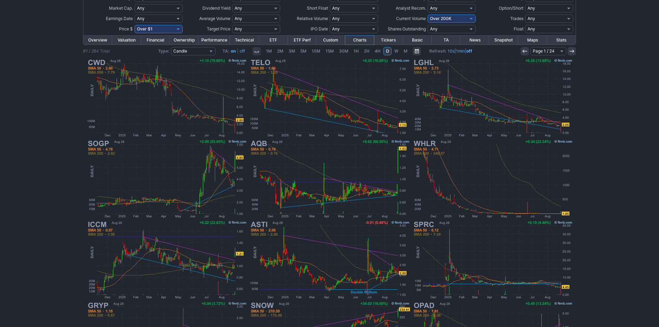
scroll to position [69, 0]
click at [446, 17] on select "Any Under 50K Under 100K Under 500K Under 750K Under 1M Over 0 Over 50K Over 10…" at bounding box center [451, 19] width 48 height 8
select select "o400"
click at [427, 15] on select "Any Under 50K Under 100K Under 500K Under 750K Under 1M Over 0 Over 50K Over 10…" at bounding box center [451, 19] width 48 height 8
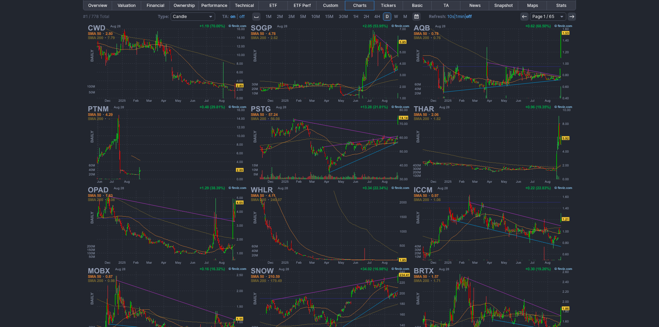
scroll to position [142, 0]
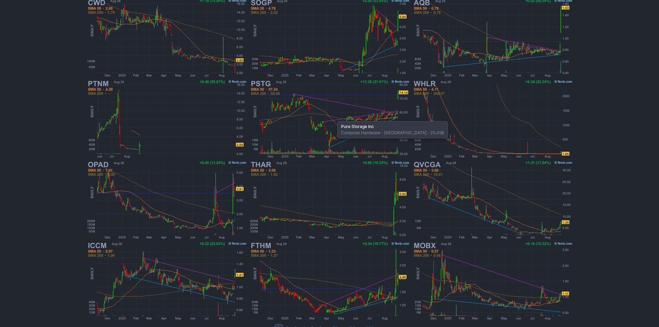
scroll to position [142, 0]
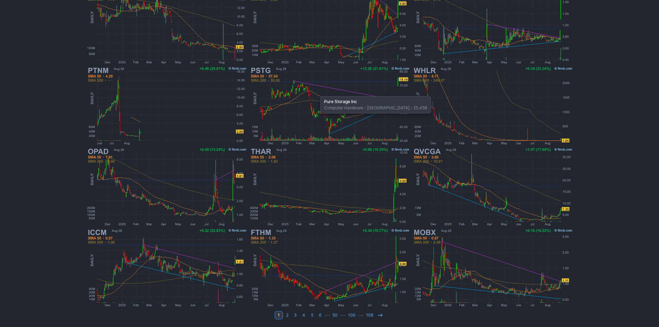
click at [317, 93] on img at bounding box center [330, 105] width 162 height 81
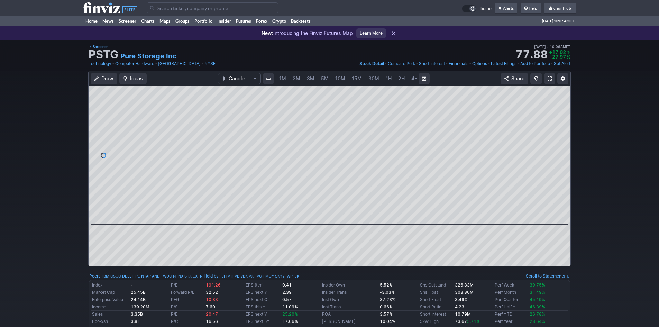
scroll to position [0, 37]
click at [547, 76] on link at bounding box center [549, 78] width 11 height 11
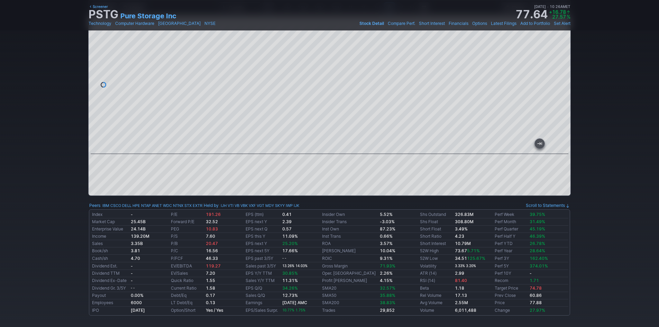
scroll to position [69, 0]
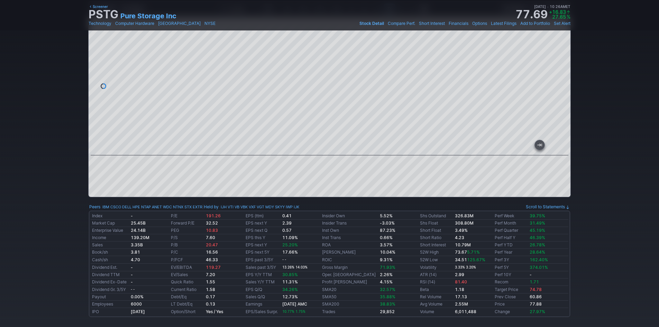
click at [161, 114] on div at bounding box center [330, 86] width 482 height 138
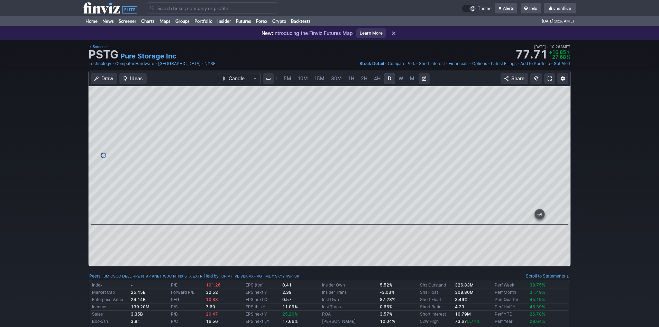
drag, startPoint x: 563, startPoint y: 124, endPoint x: 559, endPoint y: 118, distance: 8.0
click at [559, 118] on div at bounding box center [563, 153] width 15 height 121
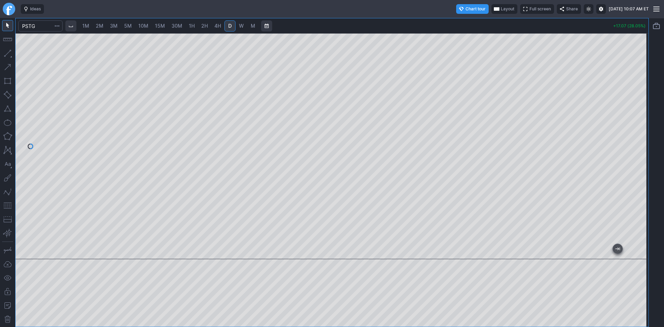
drag, startPoint x: 639, startPoint y: 76, endPoint x: 638, endPoint y: 113, distance: 37.7
click at [638, 113] on div at bounding box center [641, 144] width 15 height 208
click at [7, 206] on button "button" at bounding box center [7, 205] width 11 height 11
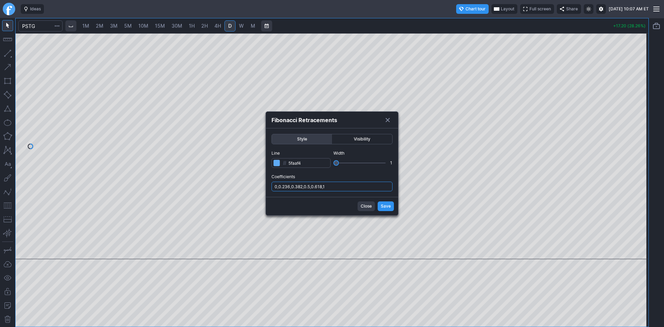
click at [355, 187] on input "0,0.236,0.382,0.5,0.618,1" at bounding box center [331, 187] width 121 height 10
type input "0,0.236,0.382,0.5,0.618,1,.786"
click at [385, 207] on span "Save" at bounding box center [386, 206] width 10 height 7
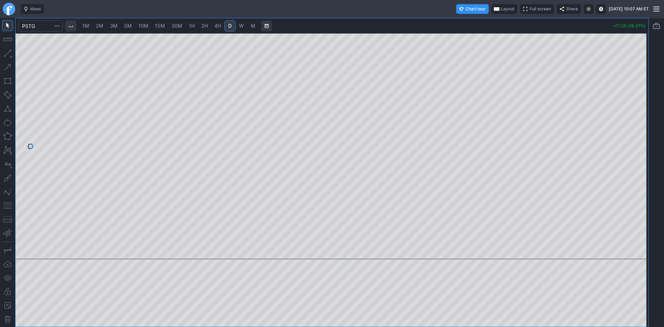
click at [501, 8] on span "Layout" at bounding box center [507, 9] width 13 height 7
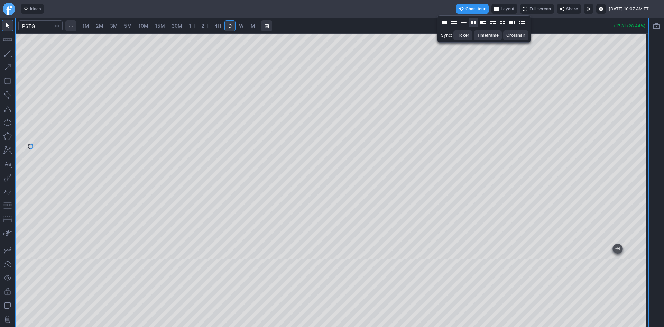
click at [469, 23] on button "Layout" at bounding box center [474, 23] width 10 height 10
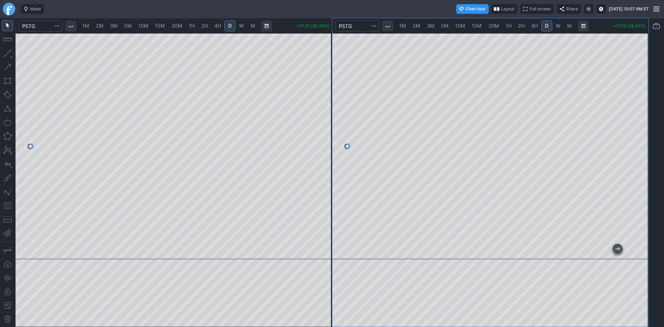
drag, startPoint x: 643, startPoint y: 78, endPoint x: 643, endPoint y: 116, distance: 37.3
click at [643, 116] on div at bounding box center [641, 144] width 15 height 208
click at [100, 27] on span "2M" at bounding box center [100, 26] width 8 height 6
drag, startPoint x: 325, startPoint y: 60, endPoint x: 327, endPoint y: 111, distance: 51.2
click at [327, 111] on div at bounding box center [324, 144] width 15 height 208
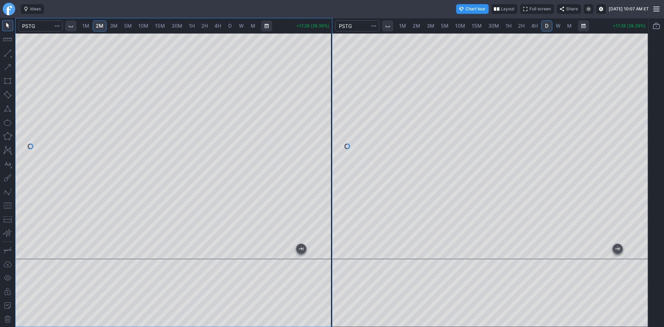
click at [10, 205] on button "button" at bounding box center [7, 205] width 11 height 11
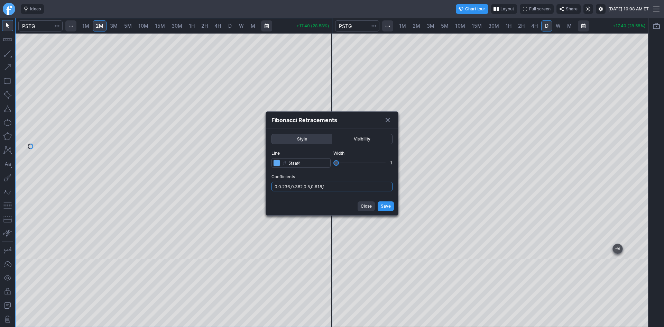
drag, startPoint x: 336, startPoint y: 186, endPoint x: 340, endPoint y: 189, distance: 4.9
click at [336, 186] on input "0,0.236,0.382,0.5,0.618,1" at bounding box center [331, 187] width 121 height 10
type input "0,0.236,0.382,0.5,0.618,1,.786"
click at [380, 204] on button "Save" at bounding box center [386, 206] width 16 height 10
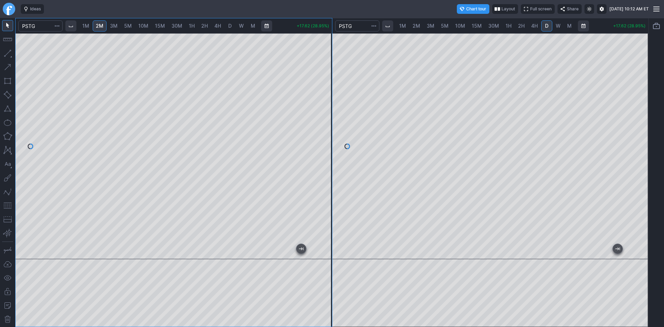
drag, startPoint x: 327, startPoint y: 145, endPoint x: 330, endPoint y: 117, distance: 28.2
click at [330, 117] on div at bounding box center [324, 144] width 15 height 208
drag, startPoint x: 328, startPoint y: 90, endPoint x: 328, endPoint y: 103, distance: 12.8
click at [328, 103] on div at bounding box center [324, 144] width 15 height 208
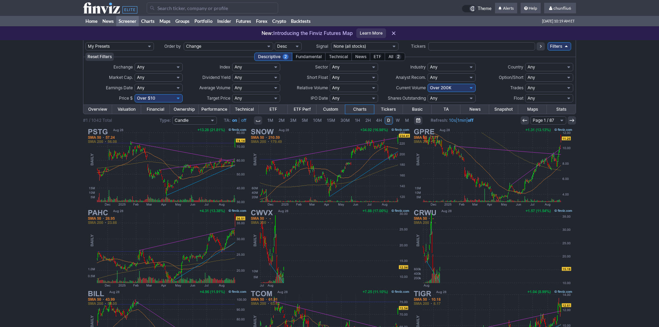
click at [450, 86] on select "Any Under 50K Under 100K Under 500K Under 750K Under 1M Over 0 Over 50K Over 10…" at bounding box center [451, 88] width 48 height 8
select select "o400"
click at [427, 84] on select "Any Under 50K Under 100K Under 500K Under 750K Under 1M Over 0 Over 50K Over 10…" at bounding box center [451, 88] width 48 height 8
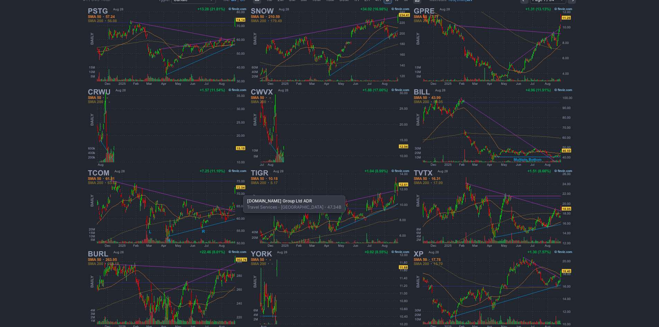
scroll to position [142, 0]
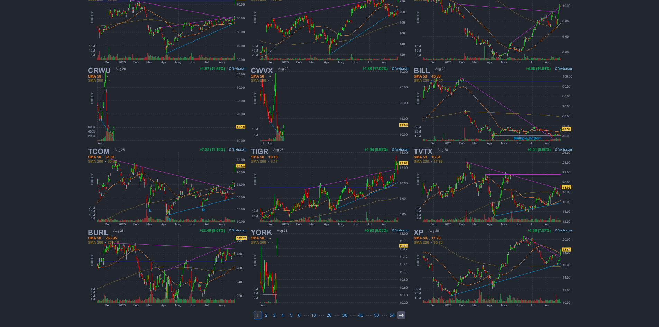
click at [402, 315] on icon at bounding box center [401, 315] width 6 height 6
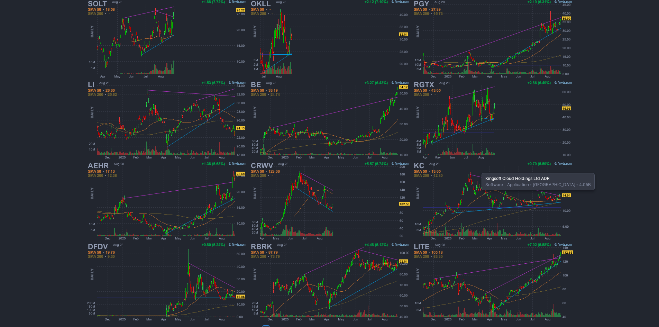
scroll to position [138, 0]
